Goal: Task Accomplishment & Management: Use online tool/utility

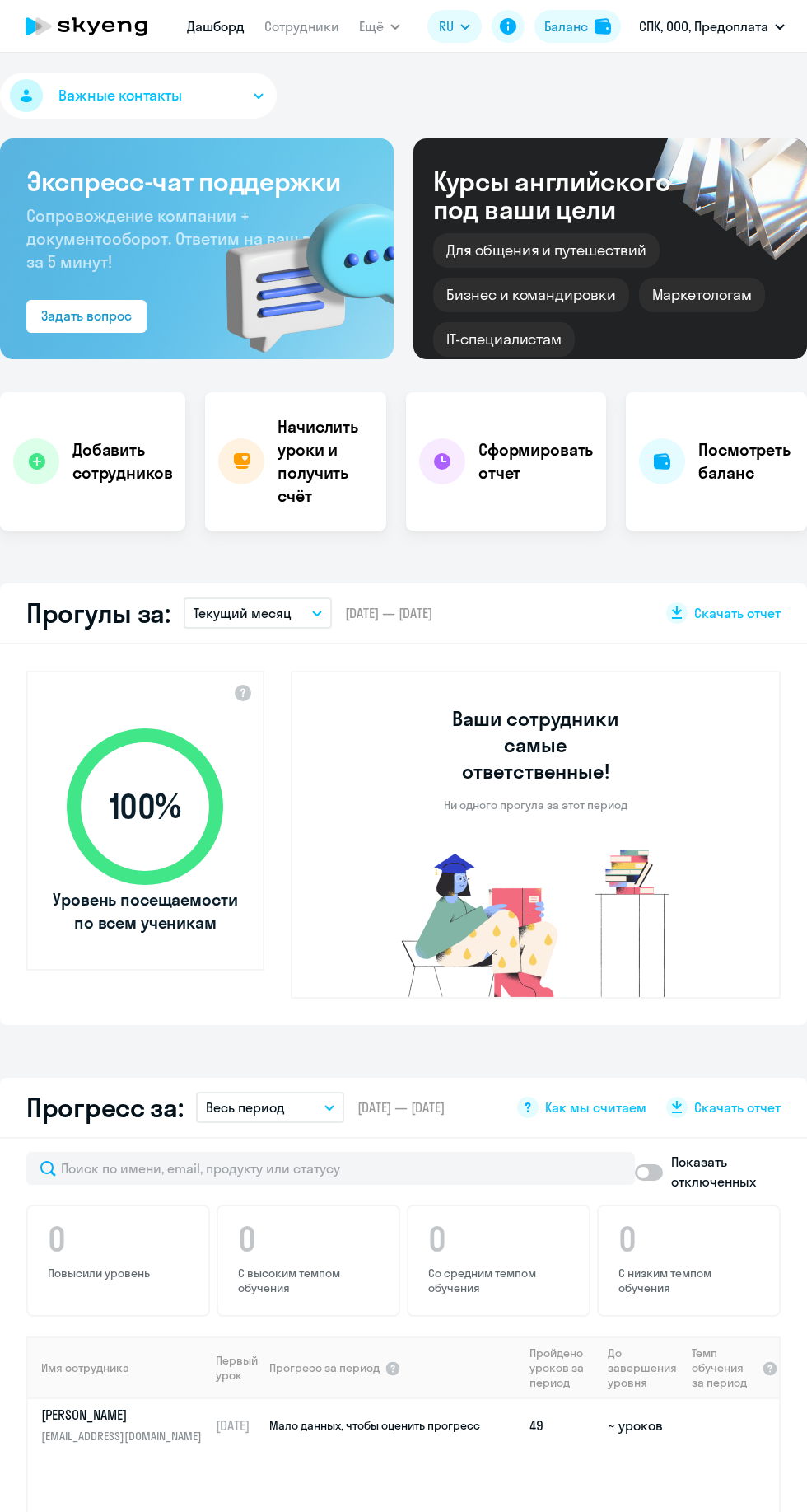
select select "30"
click at [379, 23] on span "Ещё" at bounding box center [371, 27] width 25 height 20
click at [370, 24] on span "Ещё" at bounding box center [371, 27] width 25 height 20
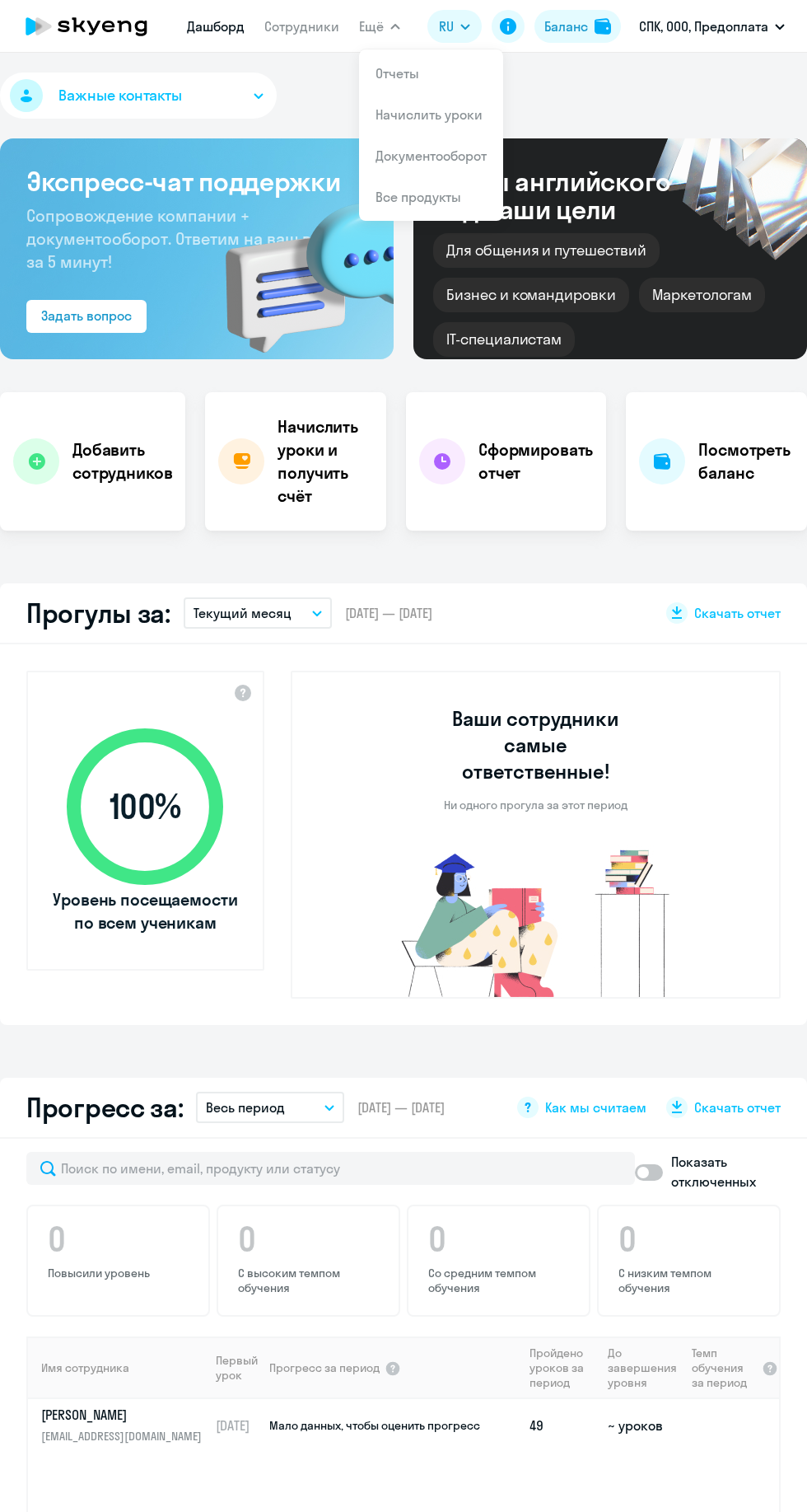
click at [462, 113] on link "Начислить уроки" at bounding box center [429, 115] width 107 height 17
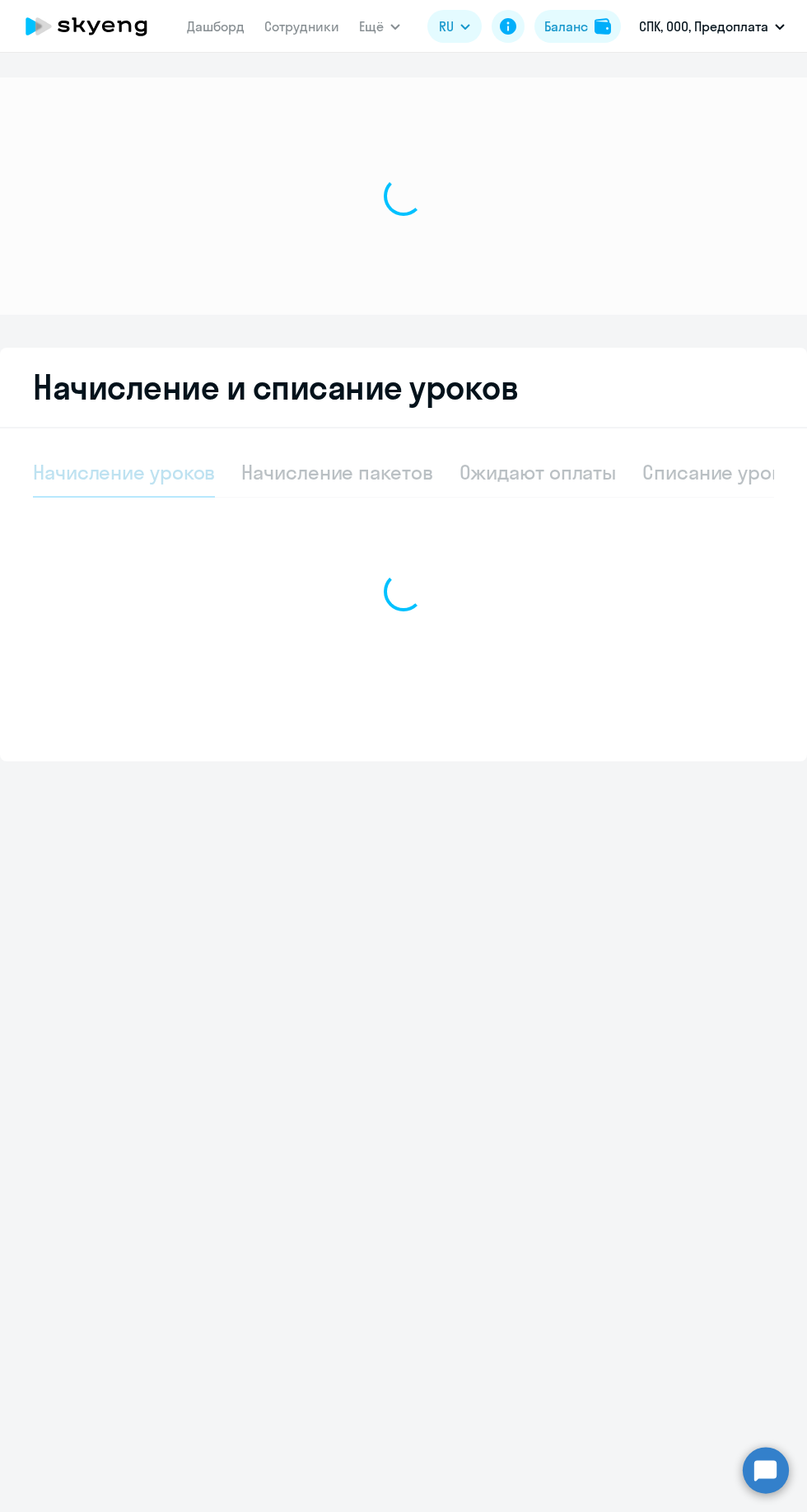
select select "10"
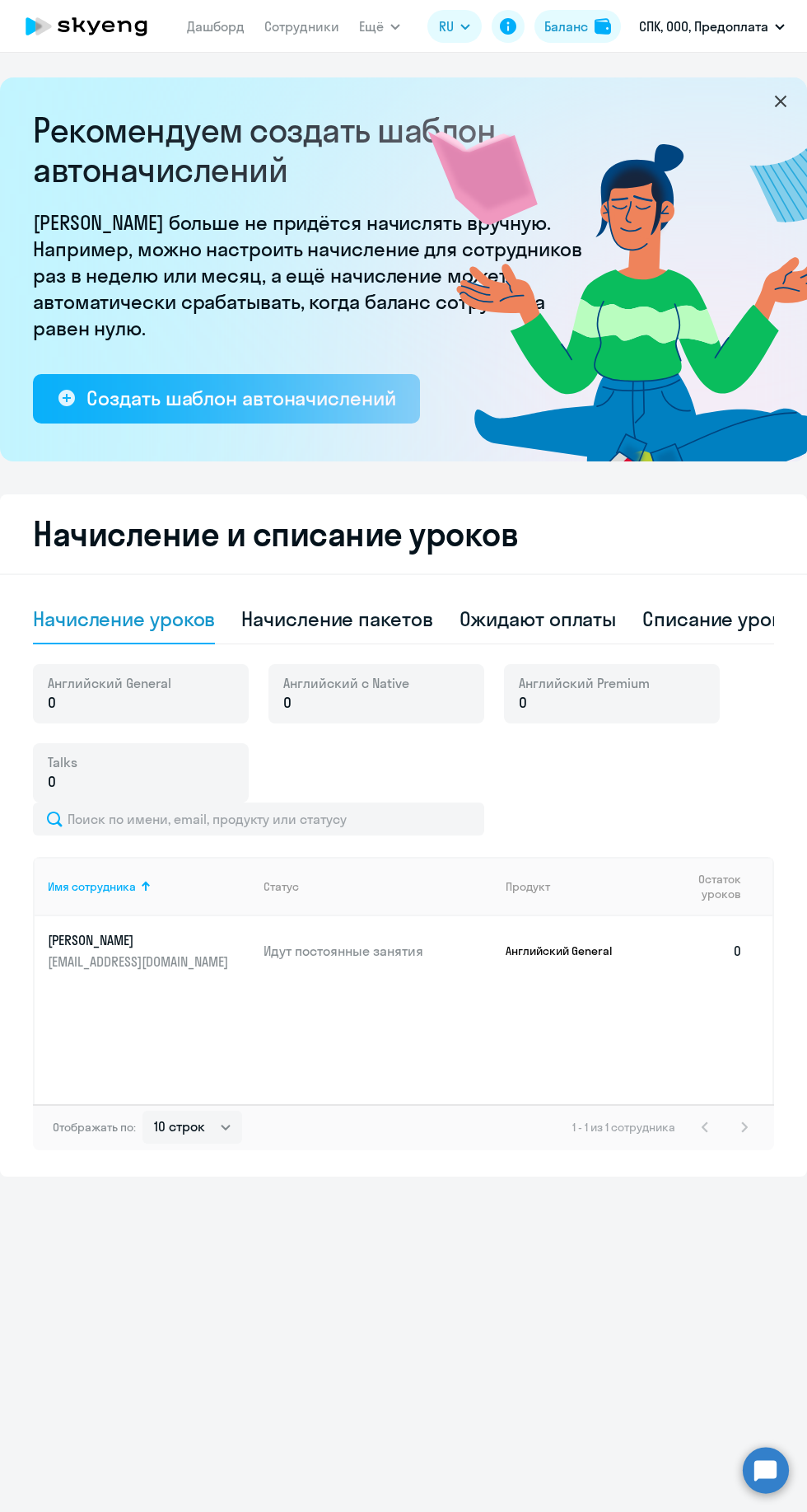
click at [578, 611] on div "Ожидают оплаты" at bounding box center [537, 618] width 157 height 27
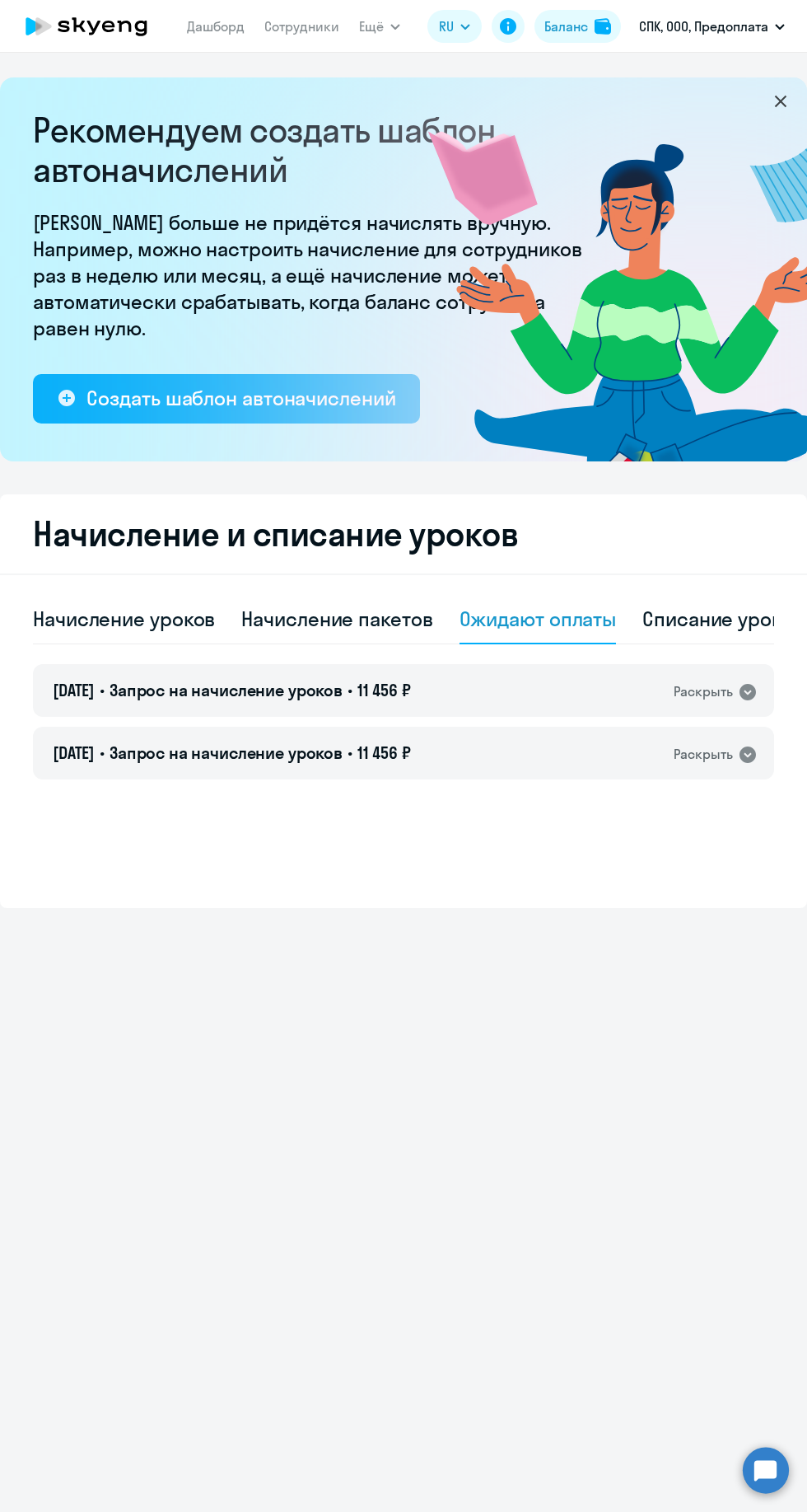
click at [714, 673] on div "[DATE] • Запрос на начисление уроков • 11 456 ₽ Раскрыть" at bounding box center [403, 690] width 741 height 52
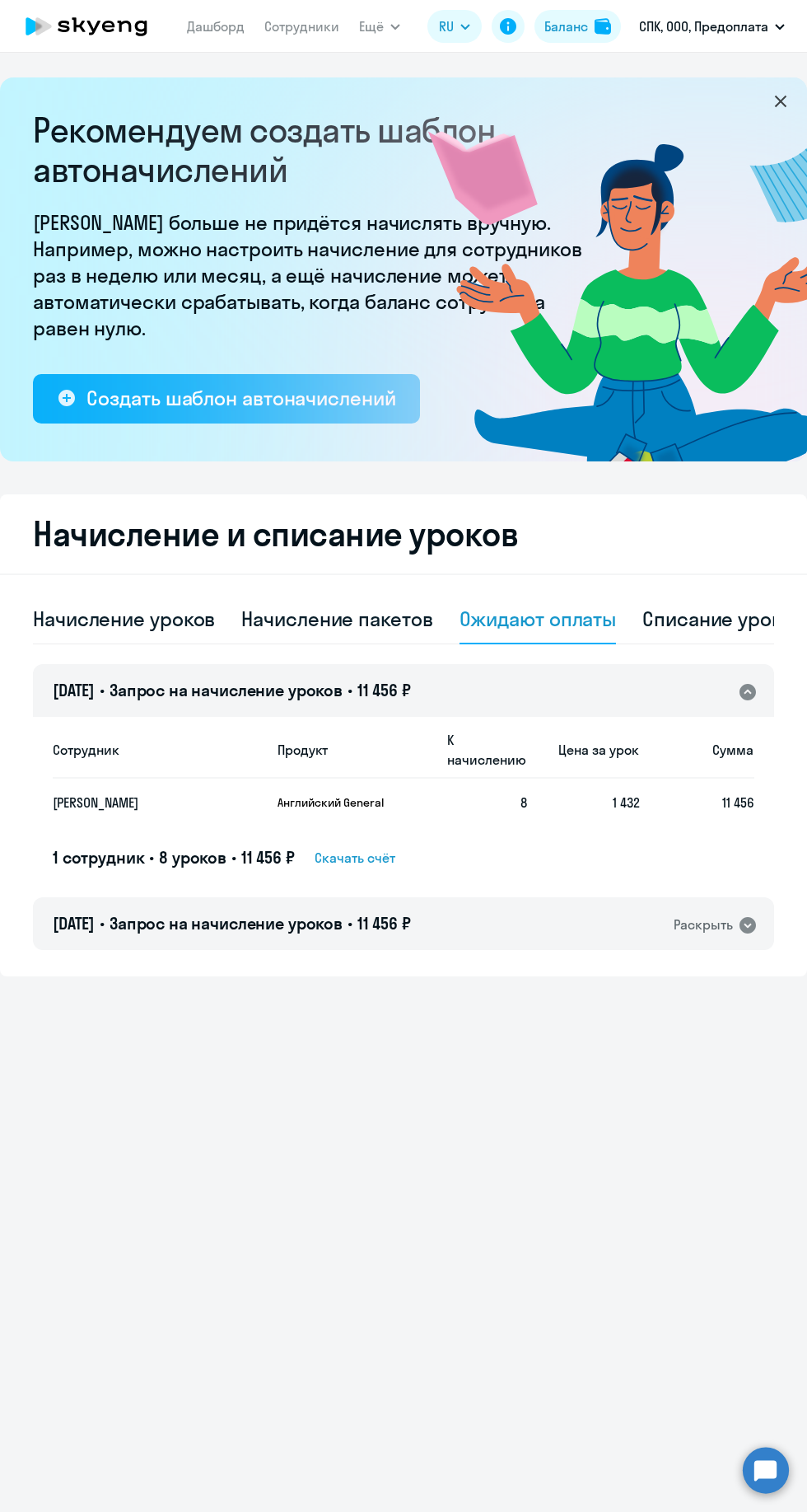
click at [725, 930] on div "Раскрыть" at bounding box center [703, 924] width 60 height 20
